Goal: Task Accomplishment & Management: Complete application form

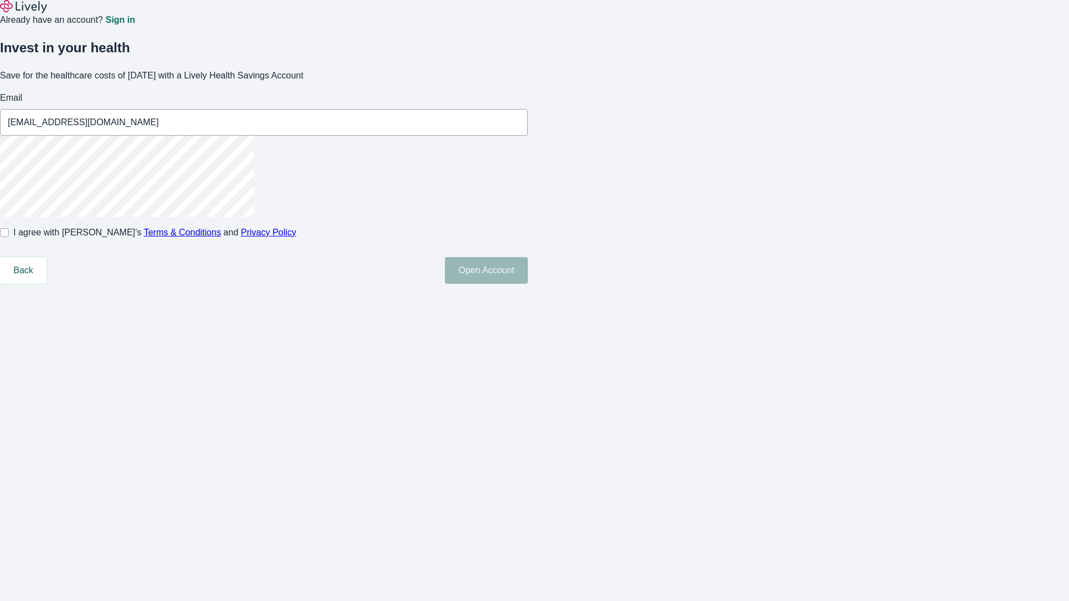
click at [9, 237] on input "I agree with Lively’s Terms & Conditions and Privacy Policy" at bounding box center [4, 232] width 9 height 9
checkbox input "true"
click at [528, 284] on button "Open Account" at bounding box center [486, 270] width 83 height 27
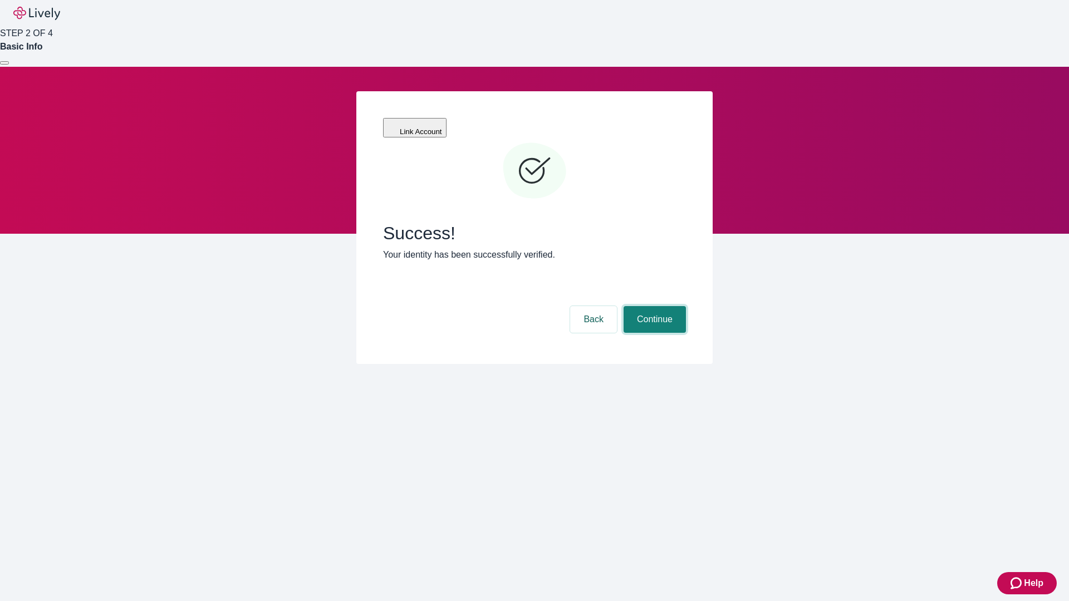
click at [653, 306] on button "Continue" at bounding box center [654, 319] width 62 height 27
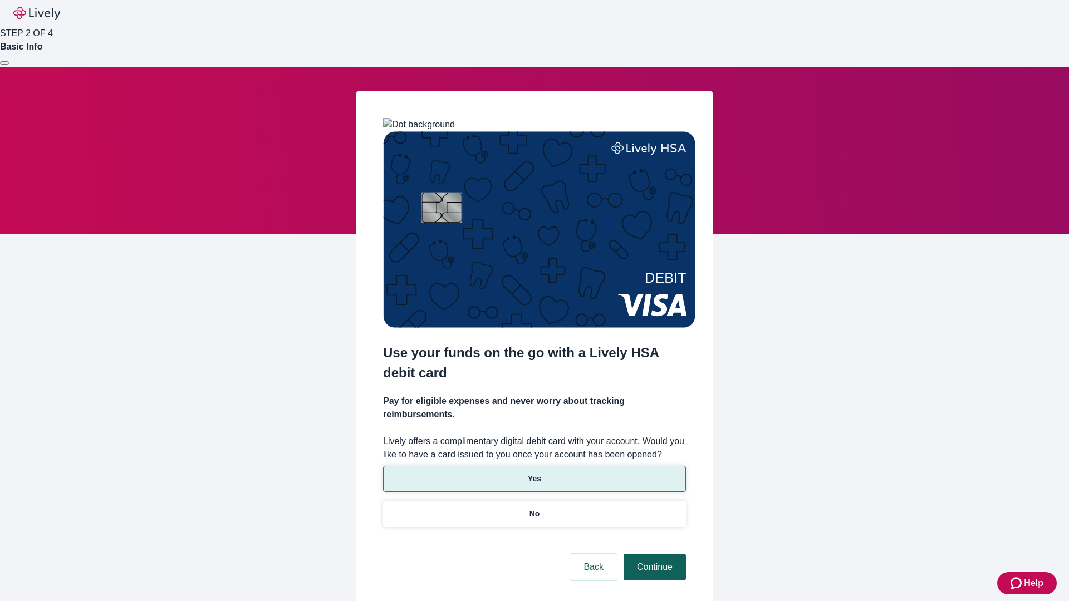
click at [534, 473] on p "Yes" at bounding box center [534, 479] width 13 height 12
click at [653, 554] on button "Continue" at bounding box center [654, 567] width 62 height 27
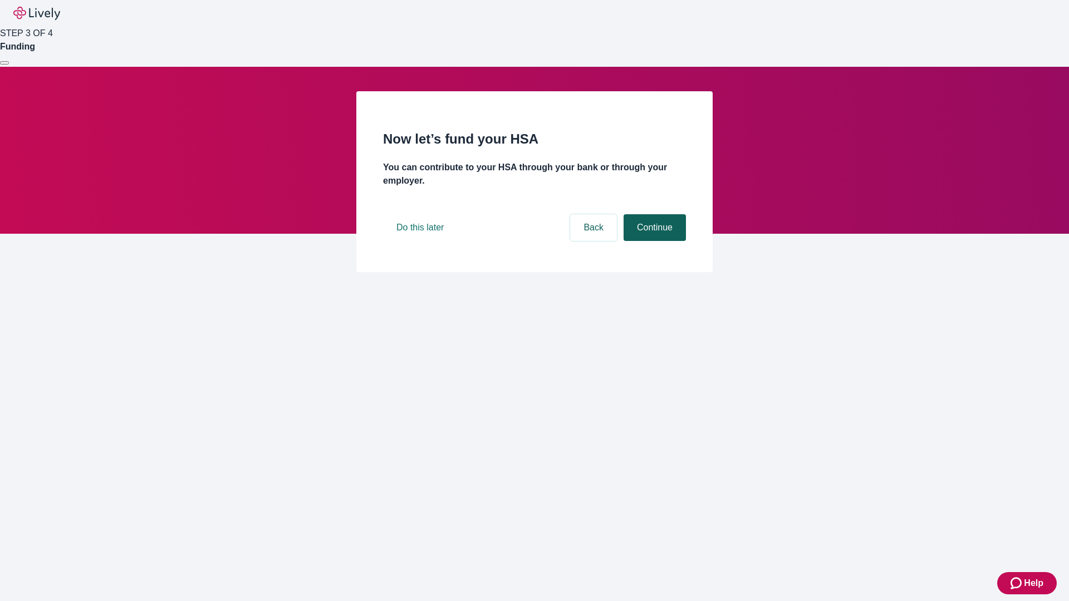
click at [653, 241] on button "Continue" at bounding box center [654, 227] width 62 height 27
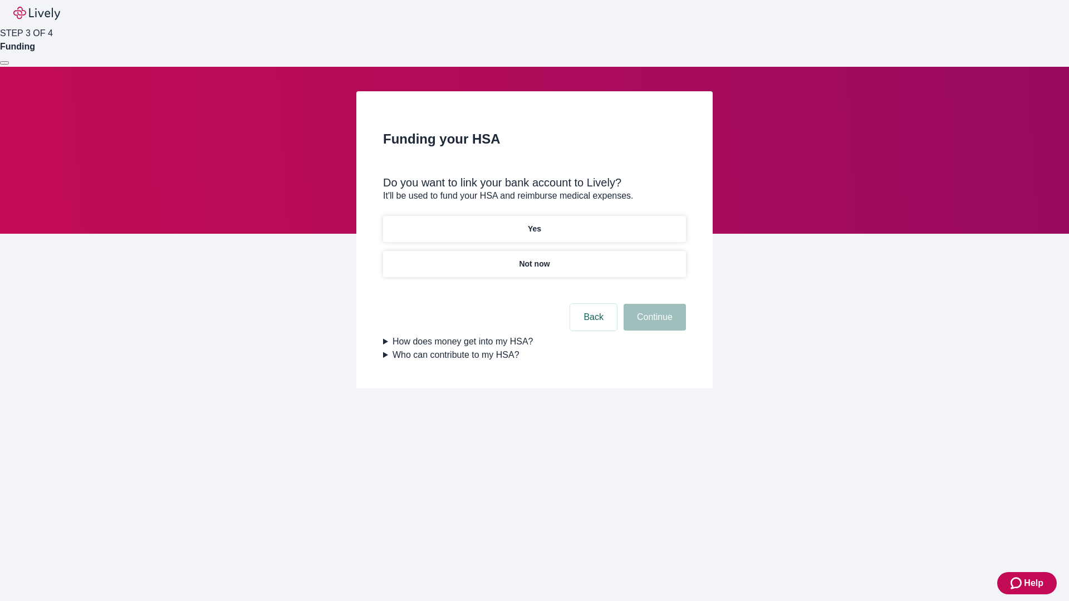
click at [534, 258] on p "Not now" at bounding box center [534, 264] width 31 height 12
click at [653, 324] on button "Continue" at bounding box center [654, 317] width 62 height 27
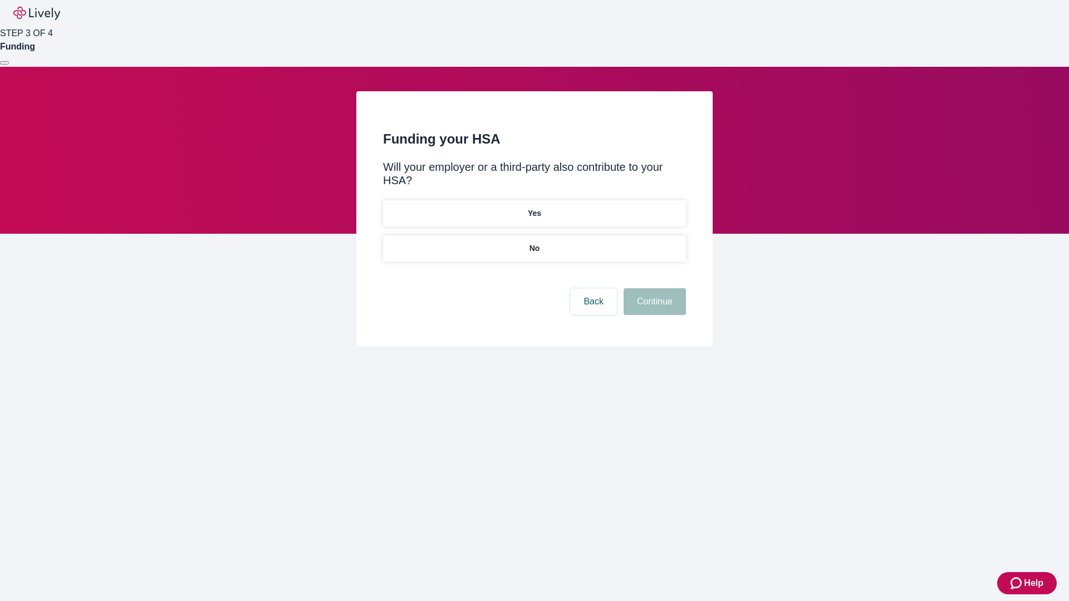
click at [534, 243] on p "No" at bounding box center [534, 249] width 11 height 12
click at [653, 288] on button "Continue" at bounding box center [654, 301] width 62 height 27
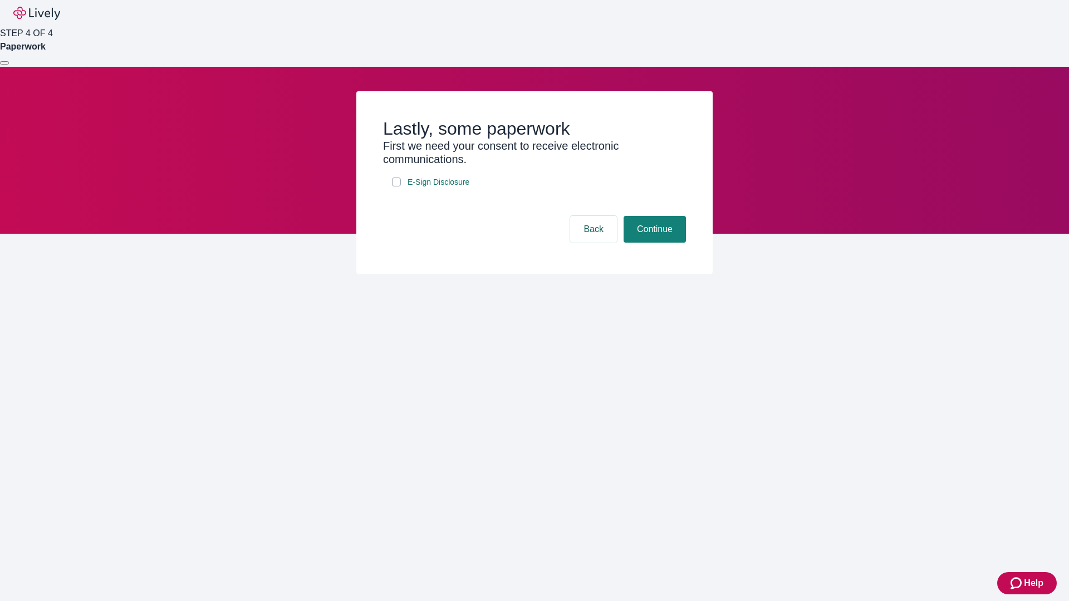
click at [396, 186] on input "E-Sign Disclosure" at bounding box center [396, 182] width 9 height 9
checkbox input "true"
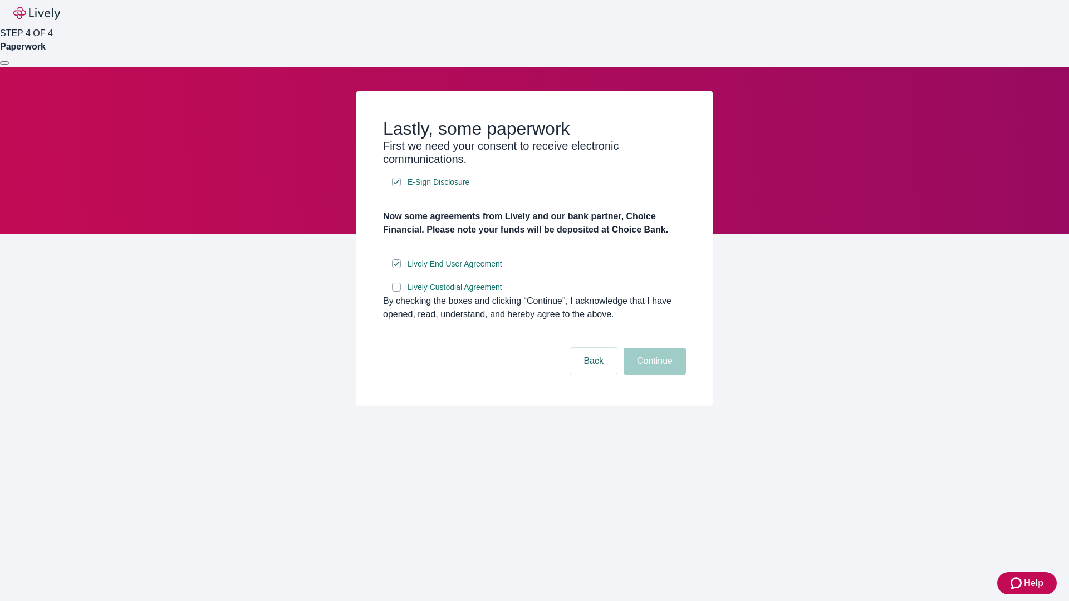
click at [396, 292] on input "Lively Custodial Agreement" at bounding box center [396, 287] width 9 height 9
checkbox input "true"
click at [653, 375] on button "Continue" at bounding box center [654, 361] width 62 height 27
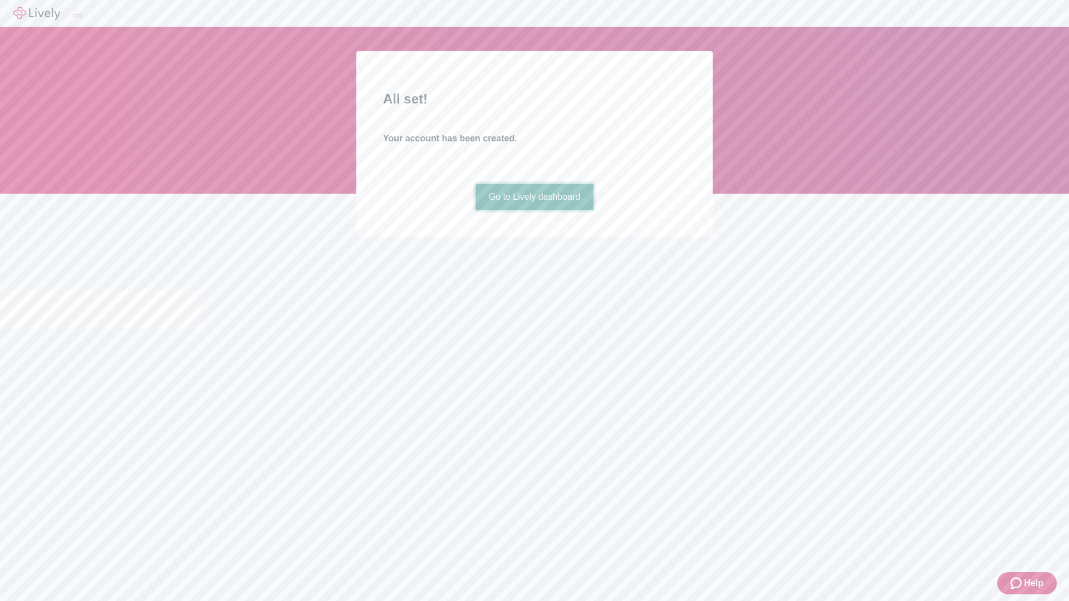
click at [534, 210] on link "Go to Lively dashboard" at bounding box center [534, 197] width 119 height 27
